Goal: Browse casually

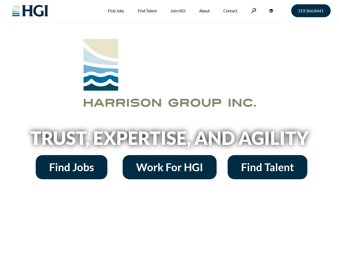
click at [169, 129] on h2 "Trust, Expertise, and Agility" at bounding box center [170, 138] width 306 height 18
click at [253, 10] on link at bounding box center [253, 10] width 5 height 5
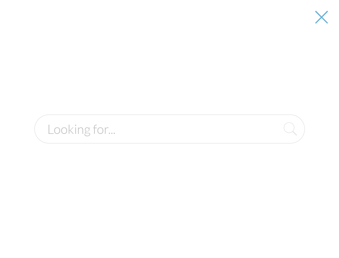
click at [169, 140] on h2 "Trust, Expertise, and Agility" at bounding box center [170, 138] width 306 height 18
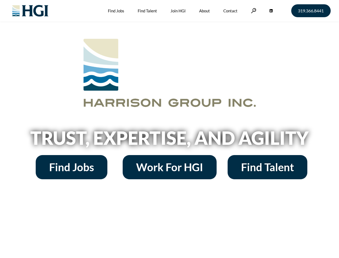
click at [169, 129] on h2 "Trust, Expertise, and Agility" at bounding box center [170, 138] width 306 height 18
click at [253, 10] on link at bounding box center [253, 10] width 5 height 5
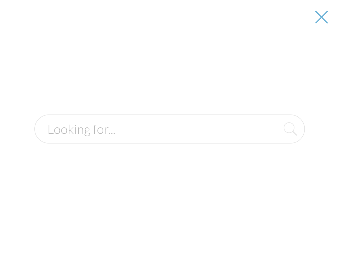
click at [169, 140] on h2 "Trust, Expertise, and Agility" at bounding box center [170, 138] width 306 height 18
